Goal: Task Accomplishment & Management: Use online tool/utility

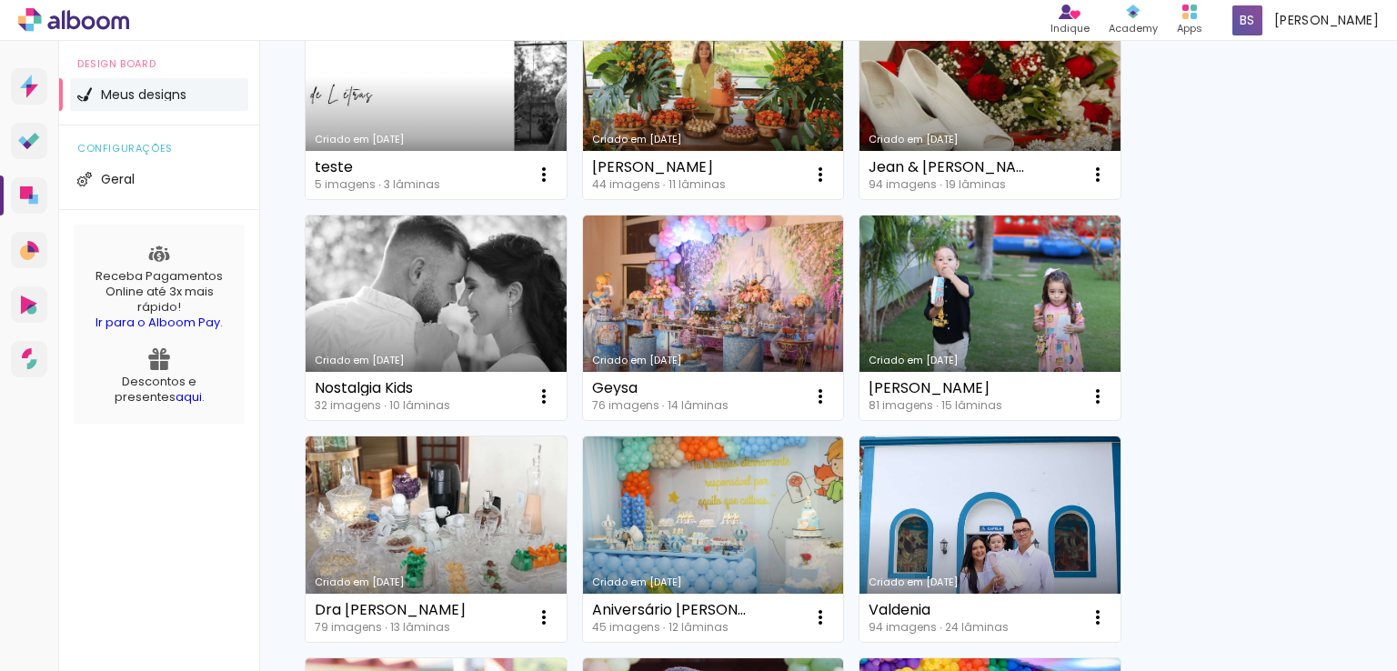
scroll to position [242, 0]
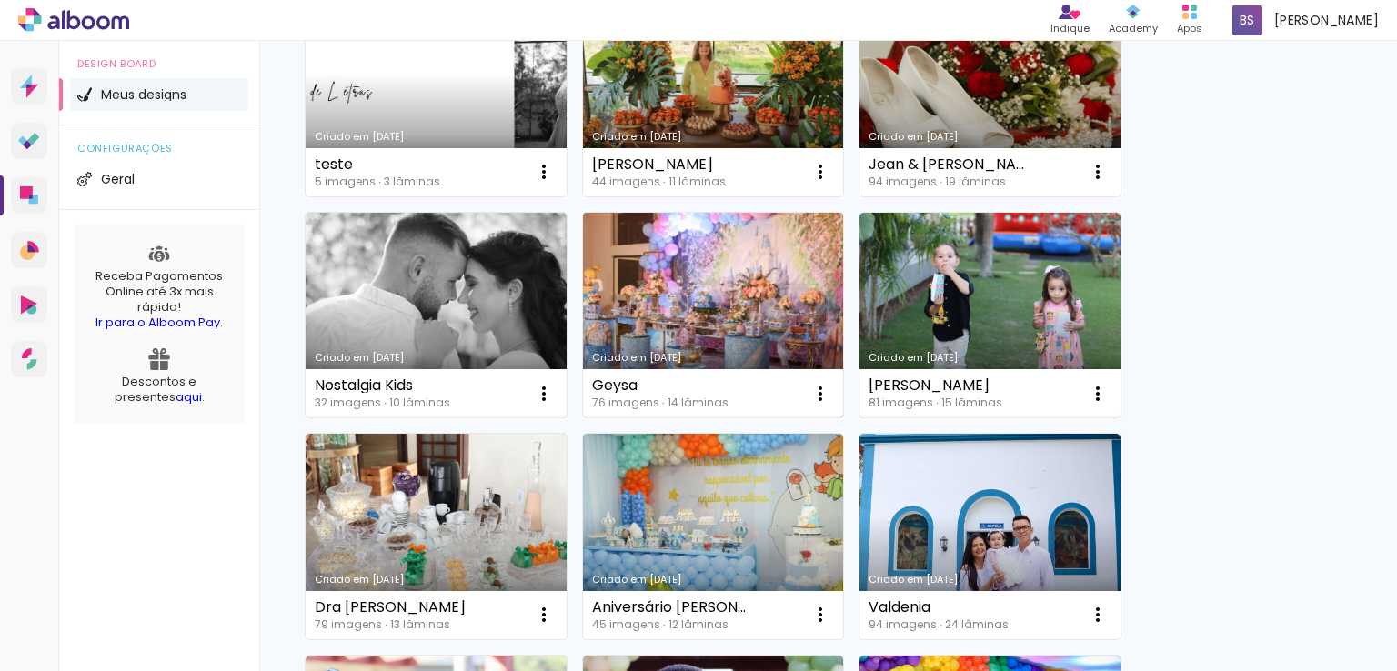
click at [679, 266] on link "Criado em [DATE]" at bounding box center [713, 316] width 261 height 206
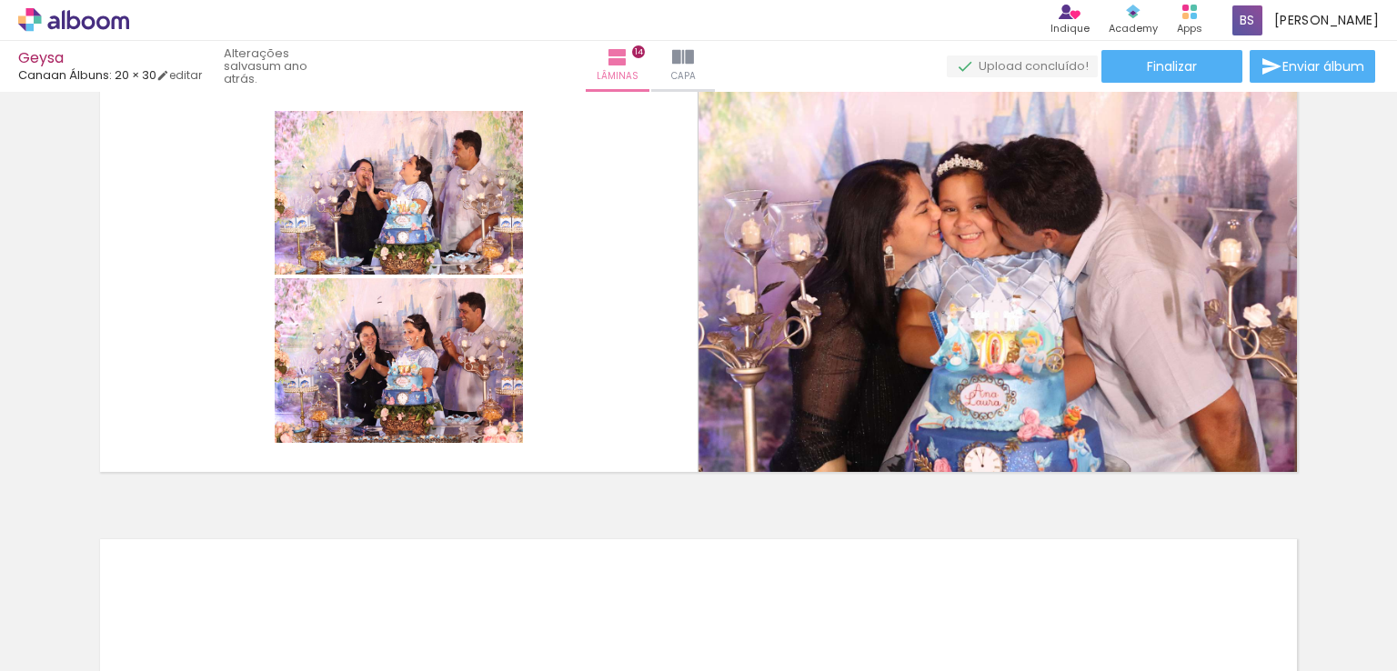
scroll to position [6001, 0]
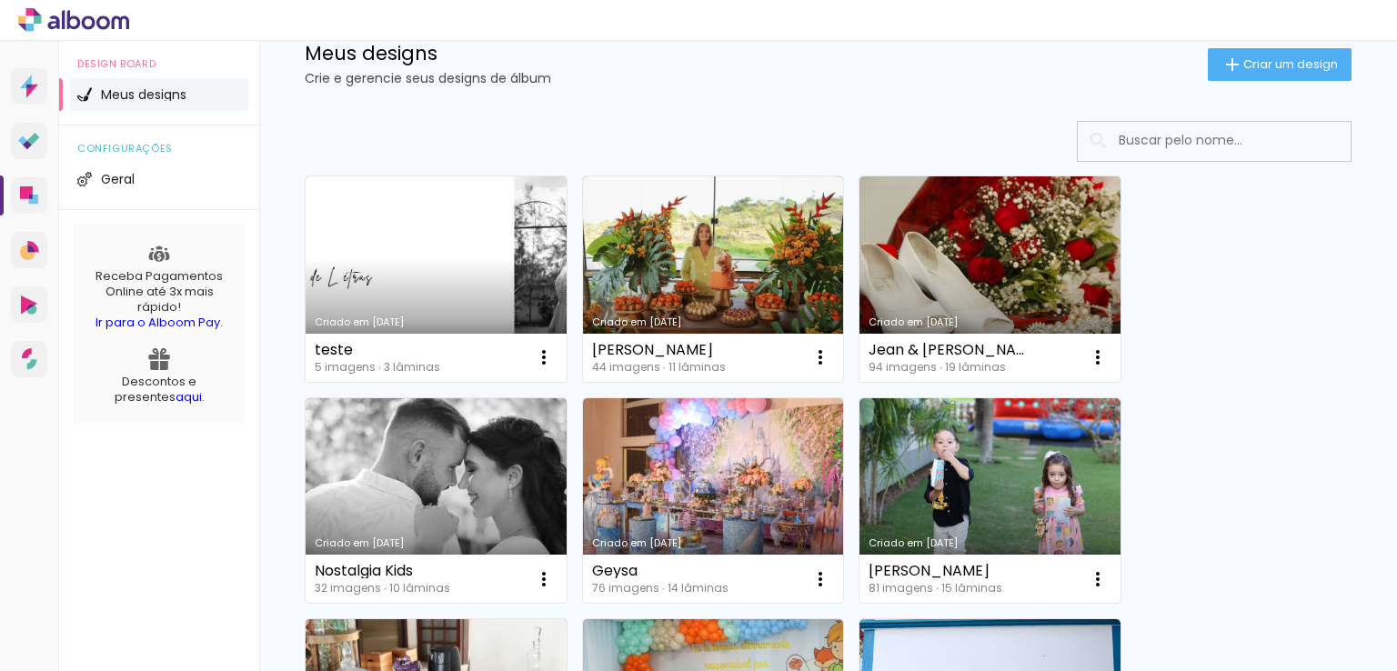
scroll to position [65, 0]
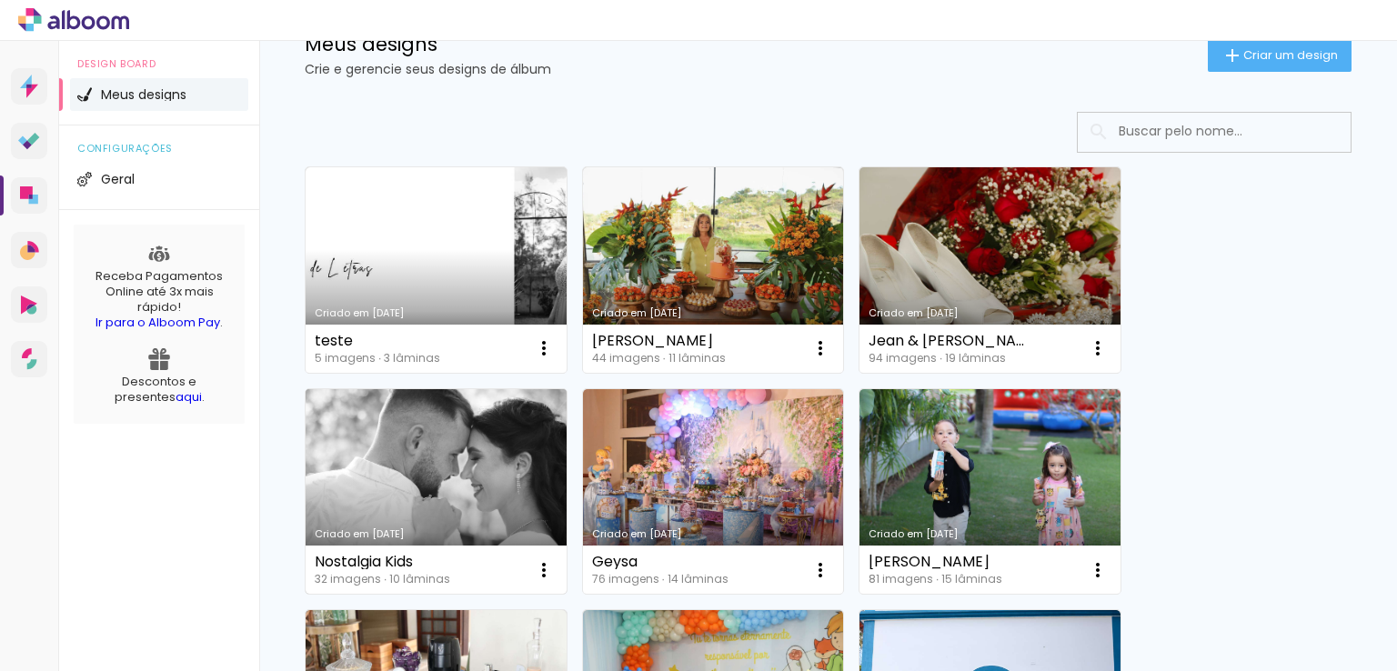
click at [465, 459] on link "Criado em [DATE]" at bounding box center [436, 492] width 261 height 206
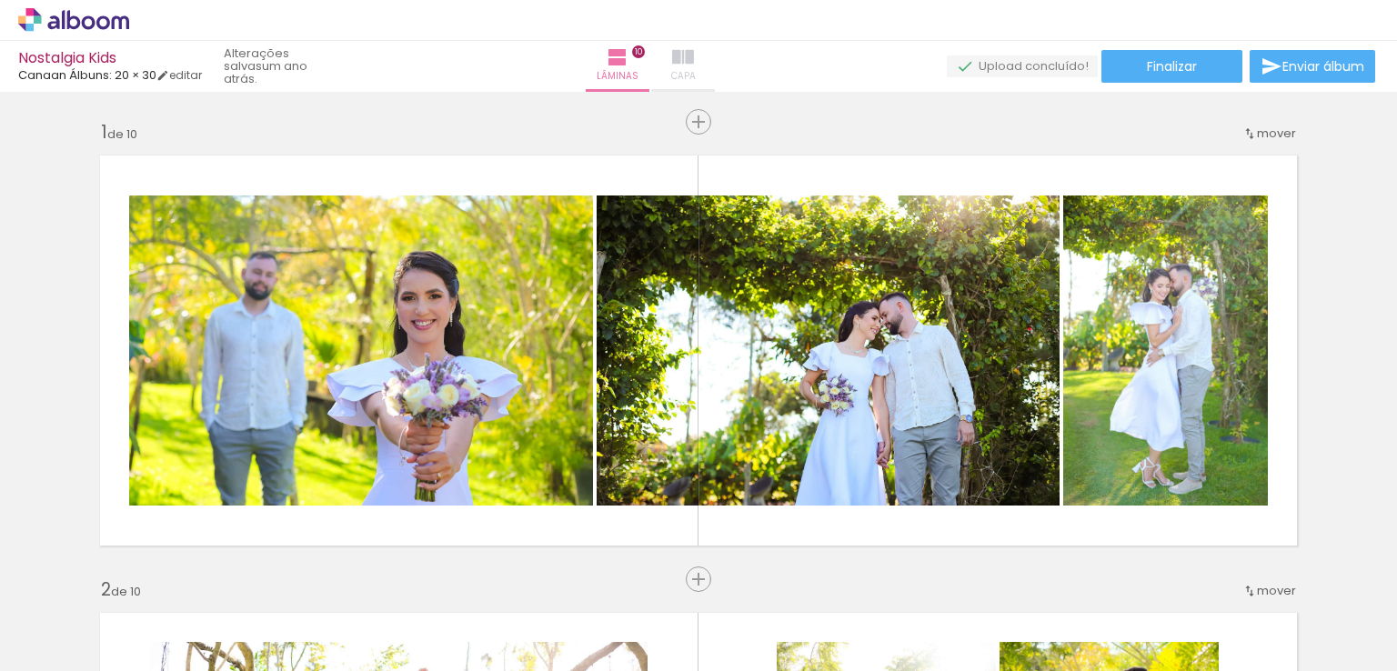
click at [694, 60] on iron-icon at bounding box center [683, 57] width 22 height 22
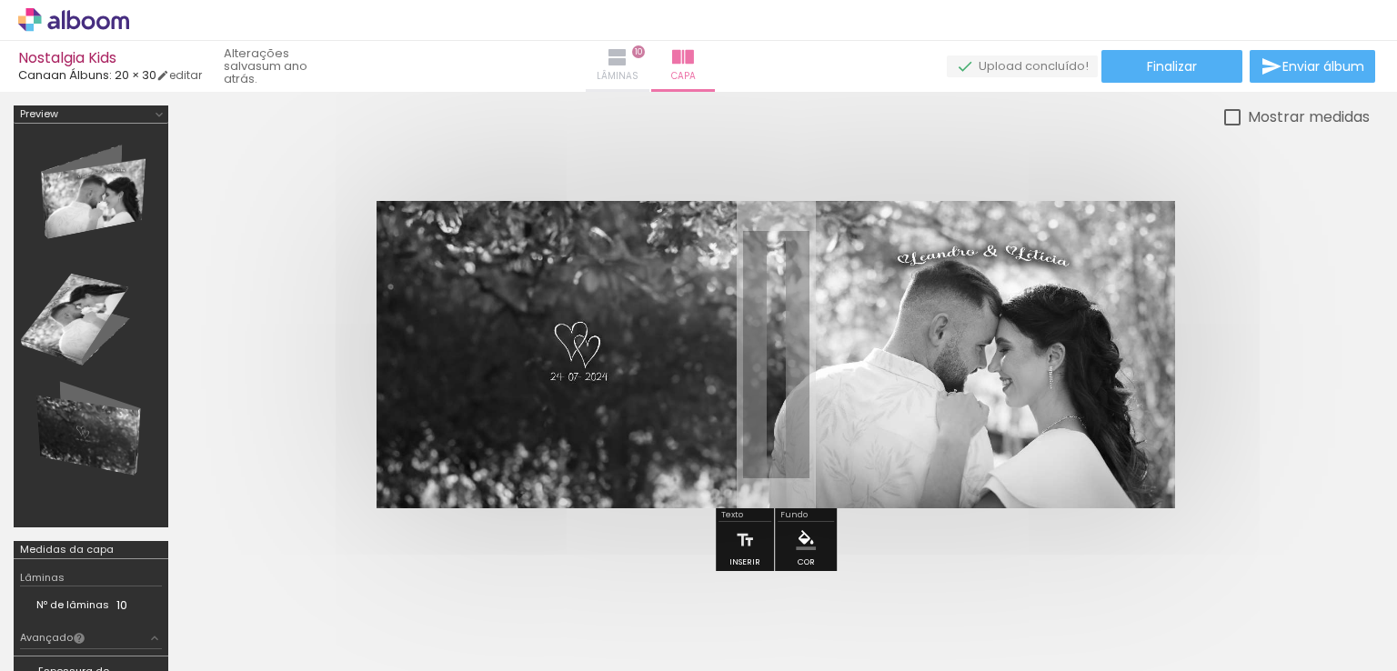
click at [638, 70] on span "Lâminas" at bounding box center [618, 76] width 42 height 16
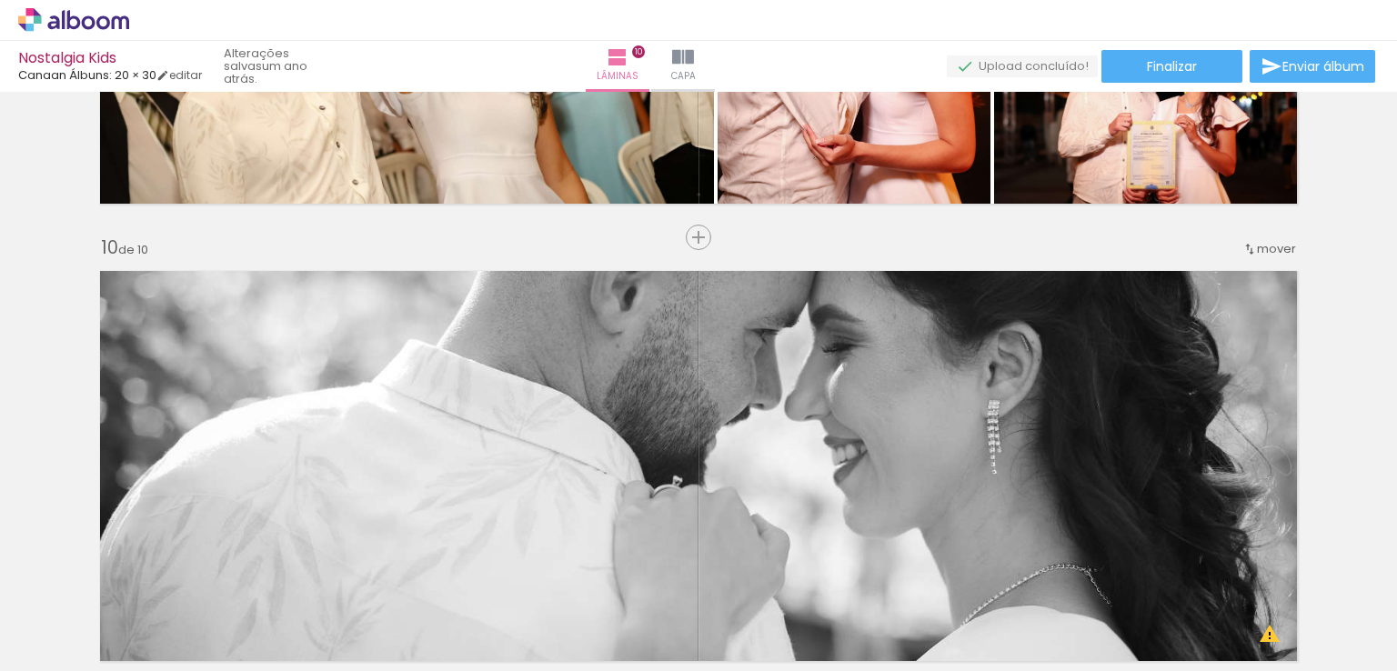
scroll to position [3987, 0]
